Goal: Feedback & Contribution: Submit feedback/report problem

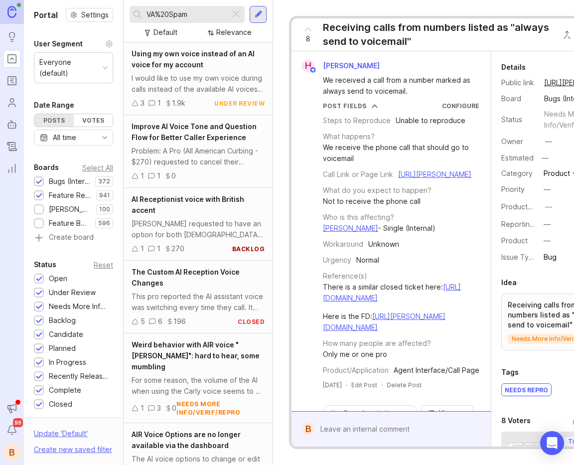
click at [237, 14] on div at bounding box center [236, 14] width 12 height 13
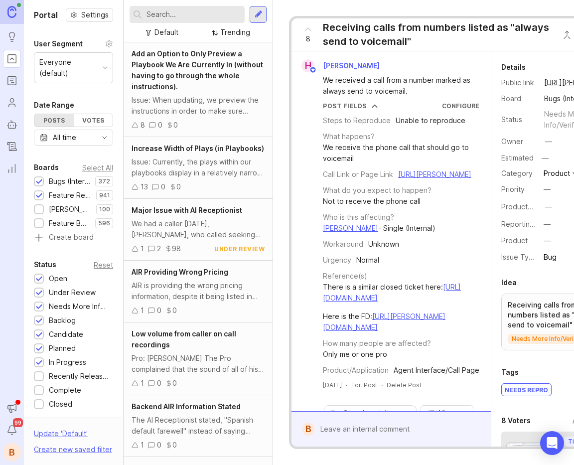
click at [188, 17] on input "text" at bounding box center [193, 14] width 94 height 11
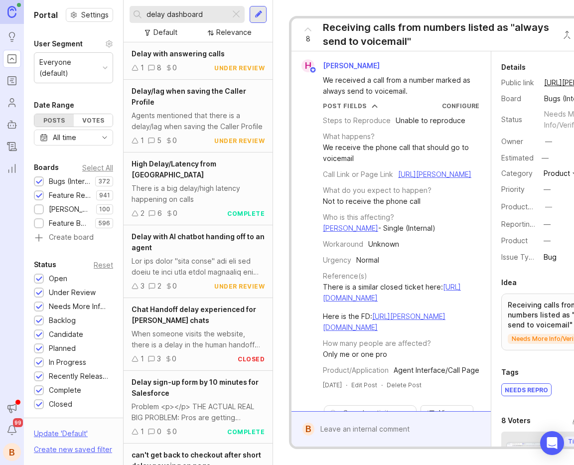
type input "delay dashboard"
click at [236, 14] on div at bounding box center [236, 14] width 12 height 13
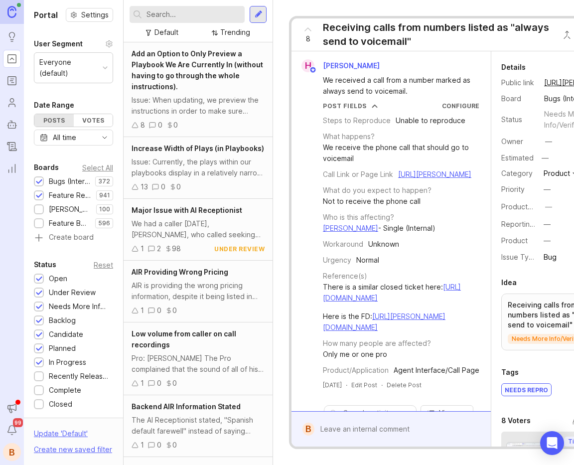
click at [208, 15] on input "text" at bounding box center [193, 14] width 94 height 11
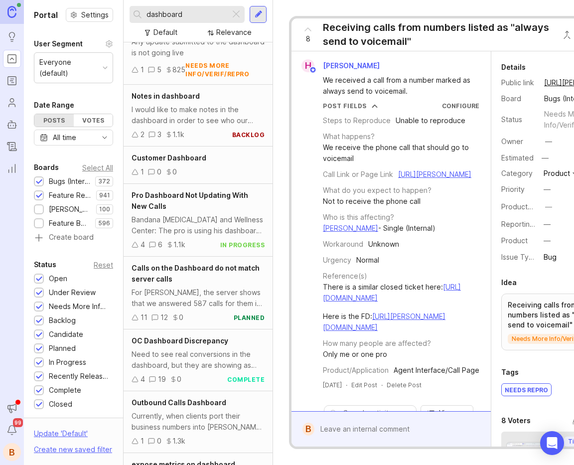
scroll to position [324, 0]
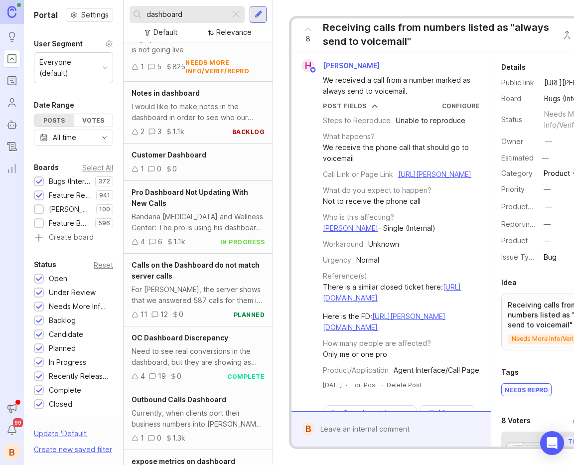
click at [200, 12] on input "dashboard" at bounding box center [186, 14] width 80 height 11
type input "dashboard"
click at [239, 12] on div at bounding box center [236, 14] width 12 height 13
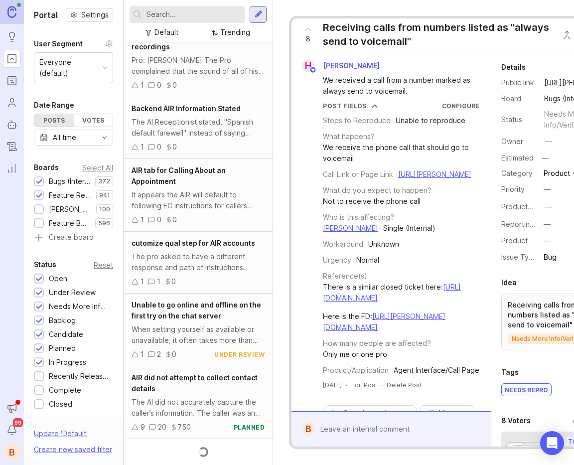
scroll to position [324, 0]
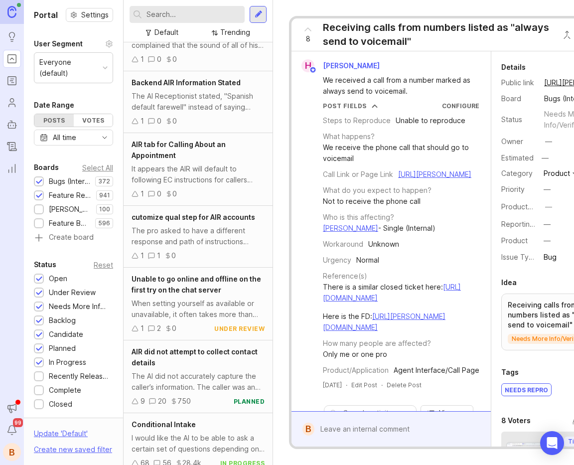
click at [203, 9] on input "text" at bounding box center [193, 14] width 94 height 11
type input ","
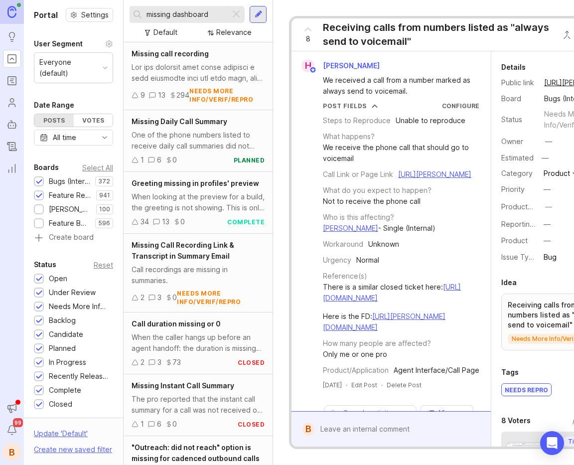
type input "missing dashboard"
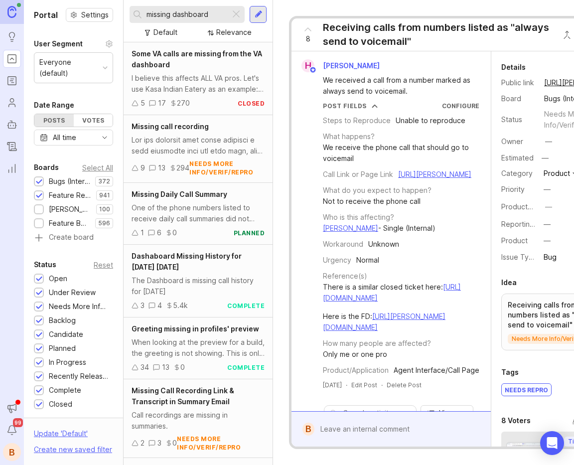
click at [235, 10] on div at bounding box center [236, 14] width 12 height 13
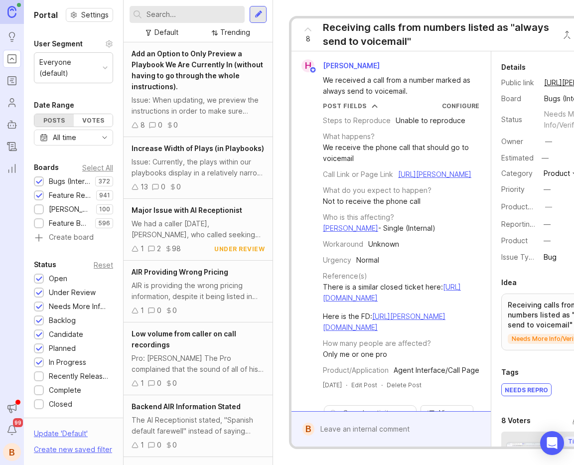
click at [206, 15] on input "text" at bounding box center [193, 14] width 94 height 11
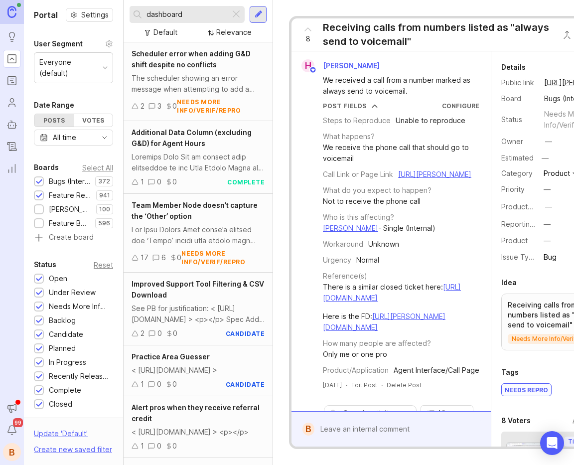
type input "dashboard"
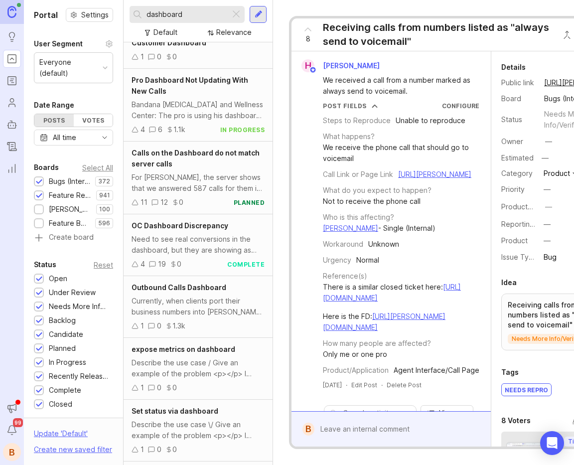
scroll to position [435, 0]
click at [204, 102] on div "Bandana [MEDICAL_DATA] and Wellness Center: The pro is using his dashboard to r…" at bounding box center [198, 111] width 133 height 22
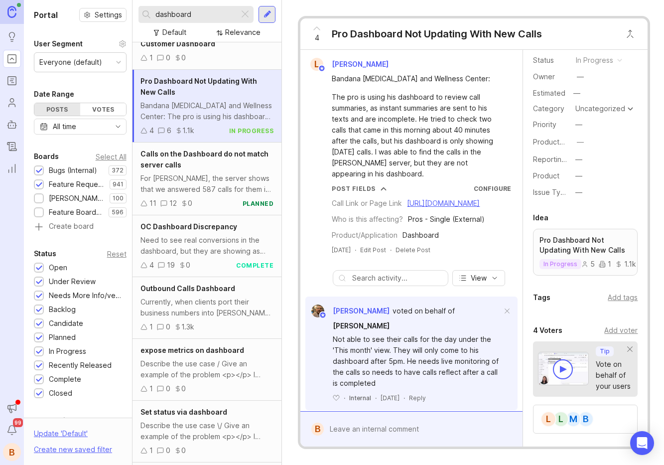
scroll to position [60, 0]
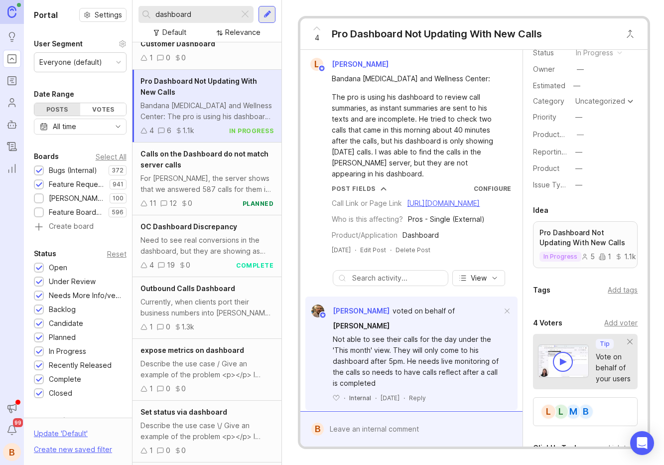
click at [573, 325] on div "Add voter" at bounding box center [620, 322] width 33 height 11
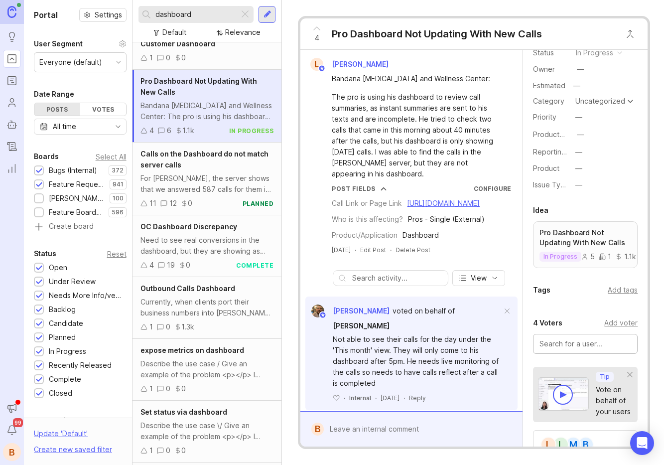
click at [573, 341] on input "text" at bounding box center [586, 343] width 92 height 11
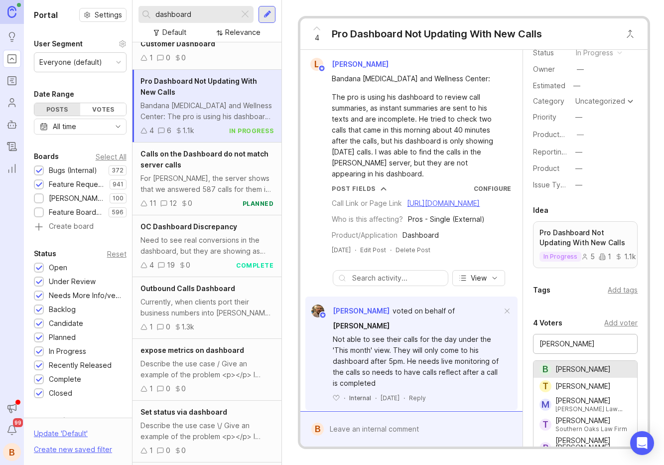
type input "[PERSON_NAME]"
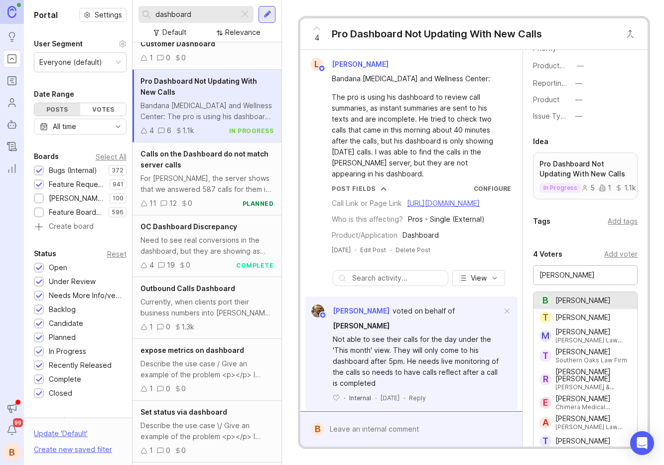
scroll to position [130, 0]
click at [471, 254] on div "[DATE] · Edit Post · Delete Post" at bounding box center [411, 250] width 214 height 8
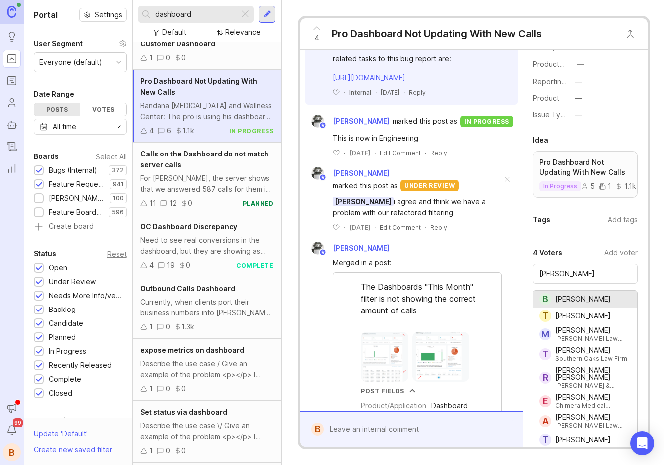
scroll to position [942, 0]
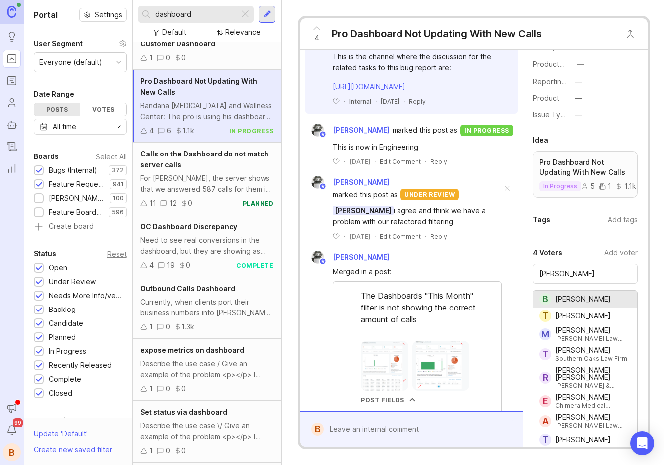
click at [406, 91] on link "[URL][DOMAIN_NAME]" at bounding box center [369, 86] width 73 height 8
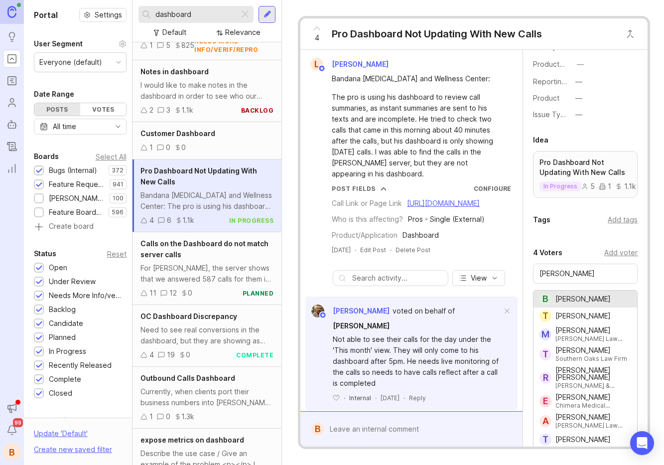
scroll to position [338, 0]
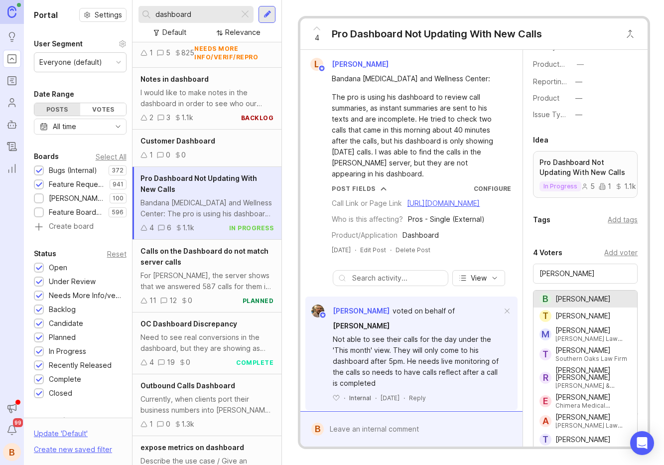
click at [310, 29] on div "4" at bounding box center [316, 34] width 19 height 26
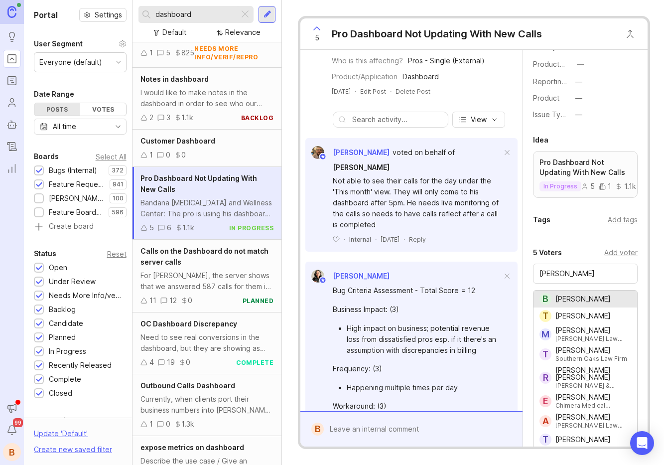
scroll to position [170, 0]
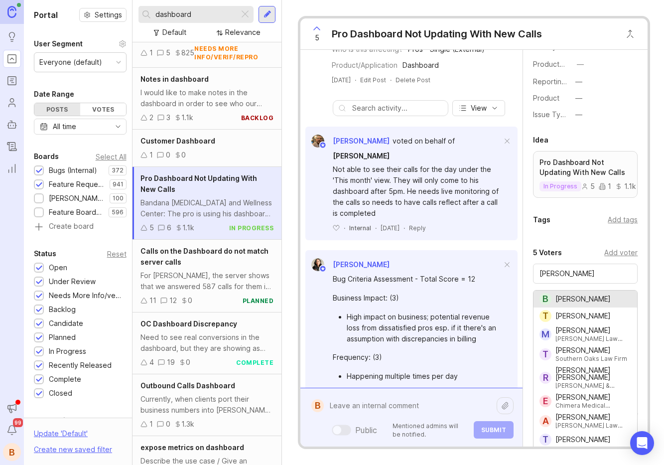
click at [378, 429] on div "Public Mentioned admins will be notified. Submit" at bounding box center [419, 417] width 190 height 42
paste textarea "[URL][PERSON_NAME]"
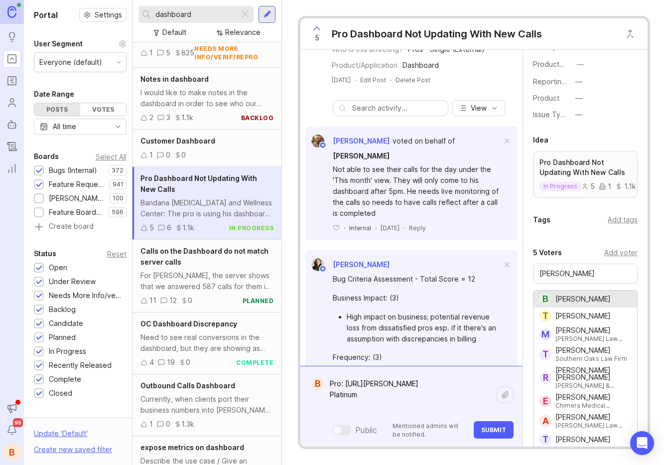
paste textarea "[URL][PERSON_NAME][DOMAIN_NAME]"
click at [327, 406] on textarea "Pro: [URL][PERSON_NAME] Platinum [URL][PERSON_NAME][DOMAIN_NAME]" at bounding box center [410, 394] width 173 height 41
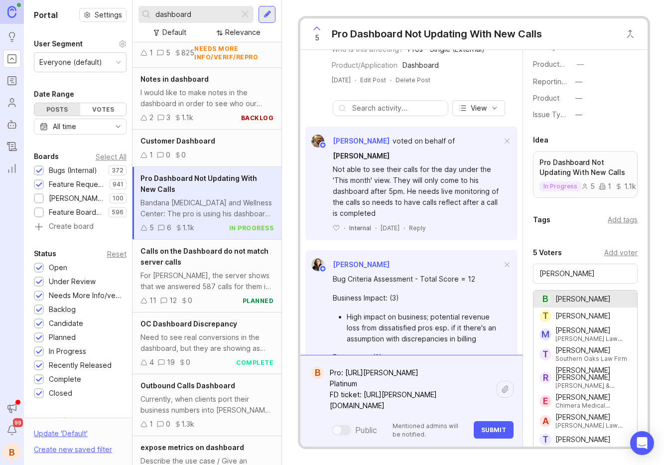
click at [490, 402] on textarea "Pro: [URL][PERSON_NAME] Platinum FD ticket: [URL][PERSON_NAME][DOMAIN_NAME]" at bounding box center [410, 389] width 173 height 52
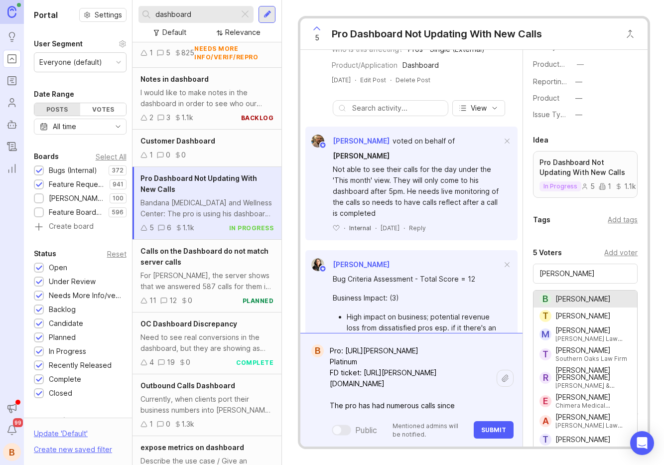
paste textarea "8:51:59a.m."
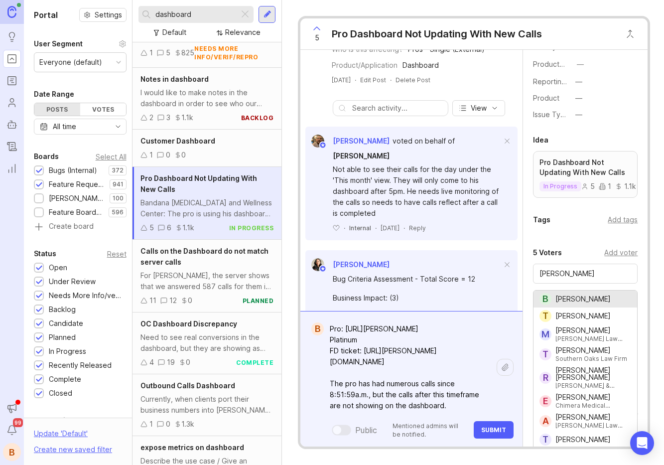
type textarea "Pro: [URL][PERSON_NAME] Platinum FD ticket: [URL][PERSON_NAME][DOMAIN_NAME] The…"
click at [496, 423] on button "Submit" at bounding box center [494, 429] width 40 height 17
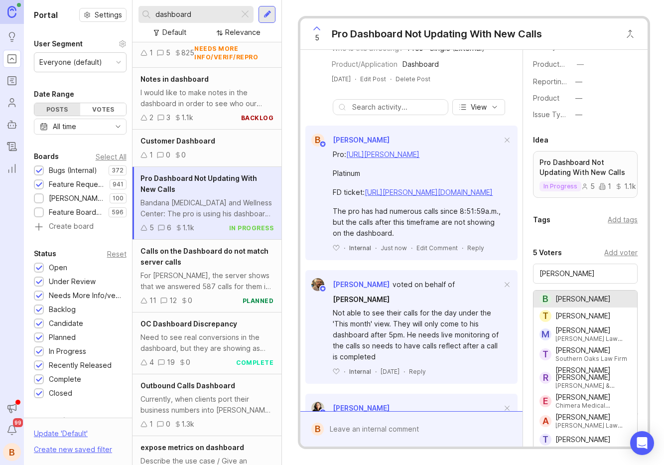
scroll to position [156, 0]
